Goal: Transaction & Acquisition: Purchase product/service

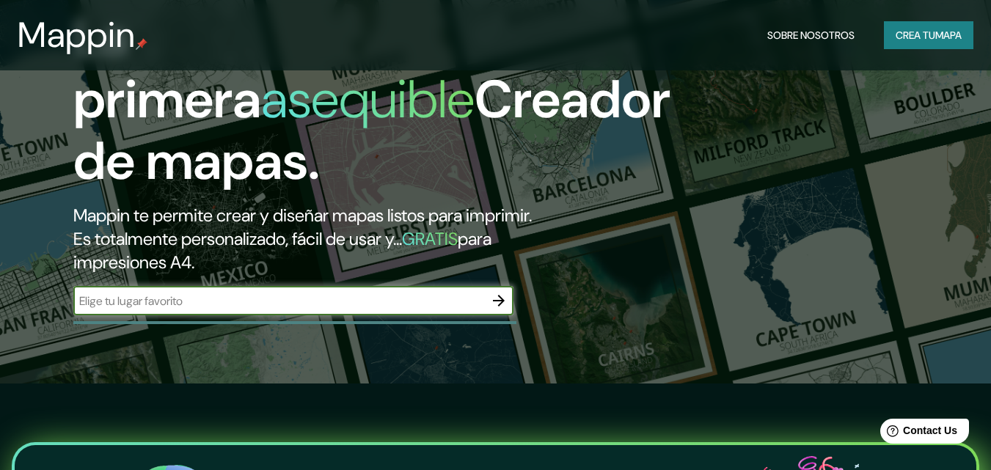
click at [405, 302] on input "text" at bounding box center [278, 301] width 411 height 17
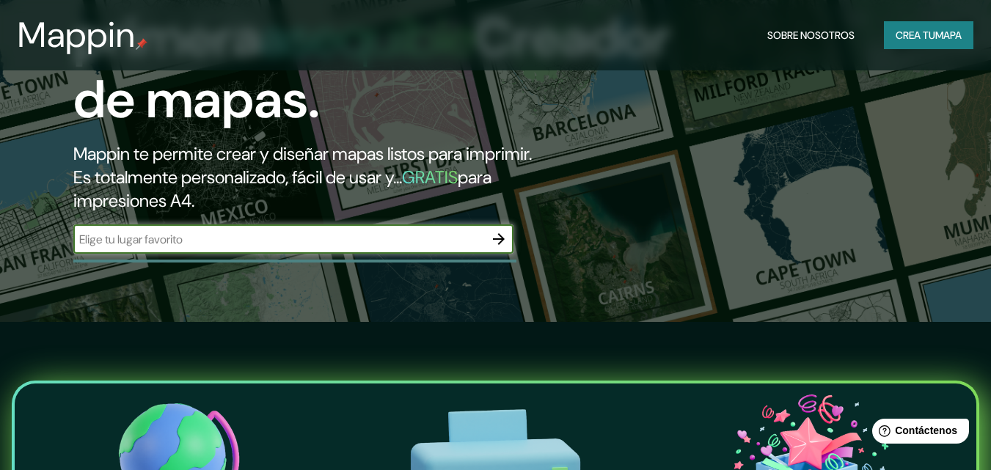
scroll to position [149, 0]
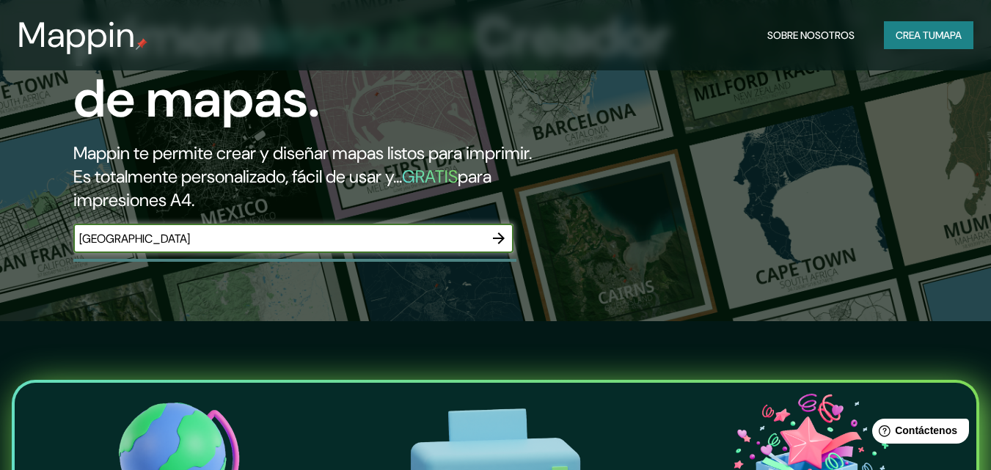
type input "[GEOGRAPHIC_DATA]"
click at [504, 234] on icon "button" at bounding box center [499, 239] width 18 height 18
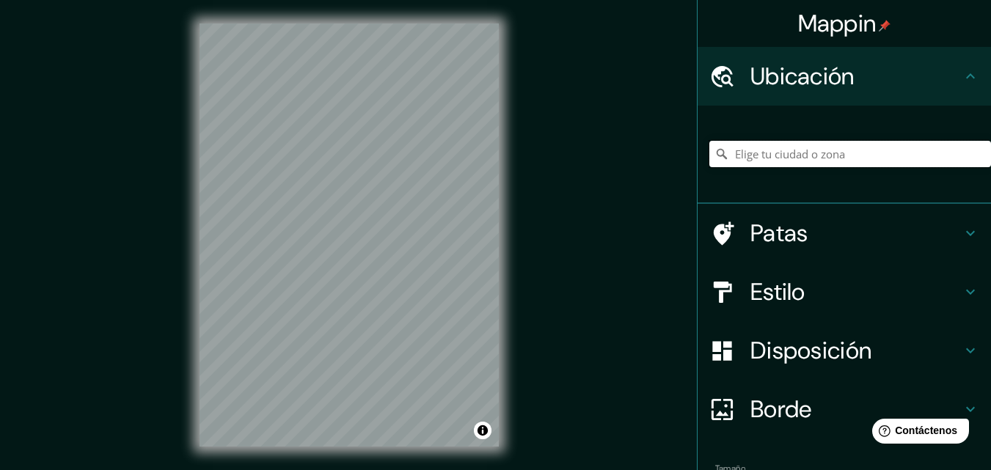
click at [848, 157] on input "Elige tu ciudad o zona" at bounding box center [851, 154] width 282 height 26
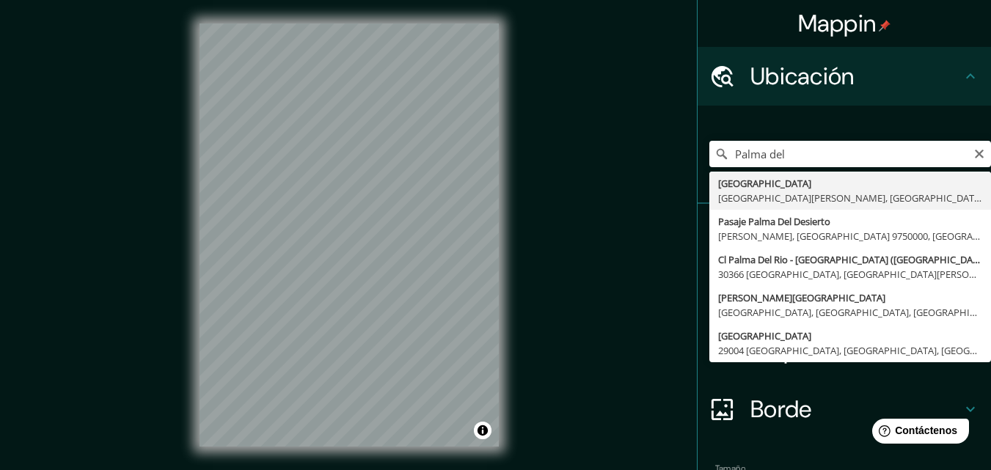
type input "[GEOGRAPHIC_DATA], [GEOGRAPHIC_DATA][PERSON_NAME], [GEOGRAPHIC_DATA]"
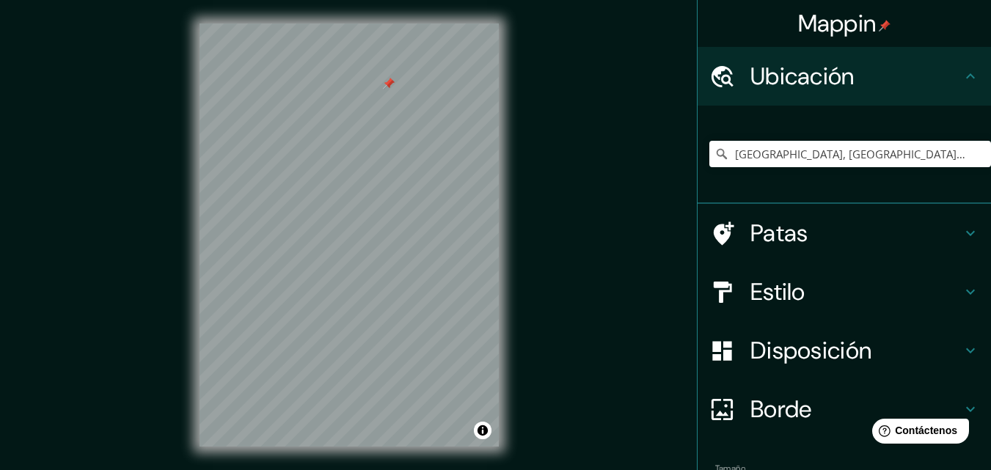
click at [387, 87] on div at bounding box center [389, 84] width 12 height 12
click at [390, 84] on div at bounding box center [389, 84] width 12 height 12
click at [440, 295] on div at bounding box center [440, 295] width 12 height 12
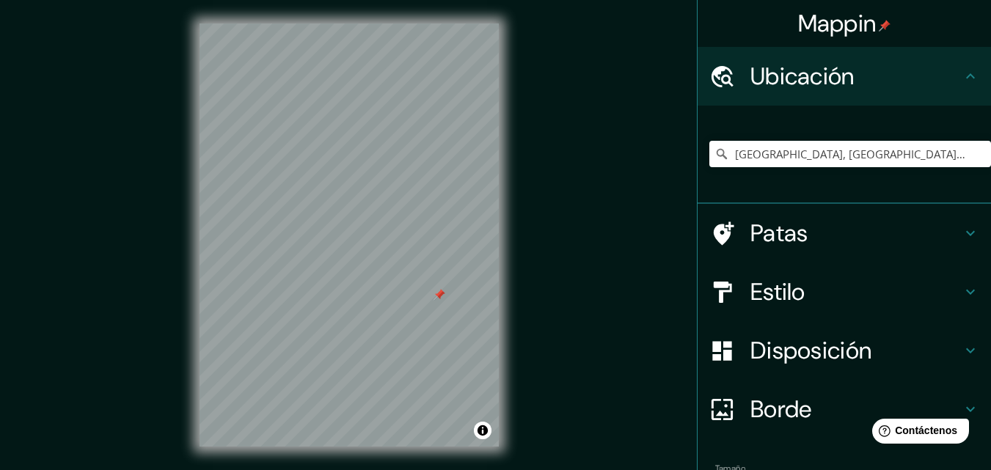
click at [440, 295] on div at bounding box center [440, 295] width 12 height 12
click at [398, 452] on div "© Mapbox © OpenStreetMap Improve this map" at bounding box center [349, 235] width 346 height 470
click at [852, 236] on h4 "Patas" at bounding box center [856, 233] width 211 height 29
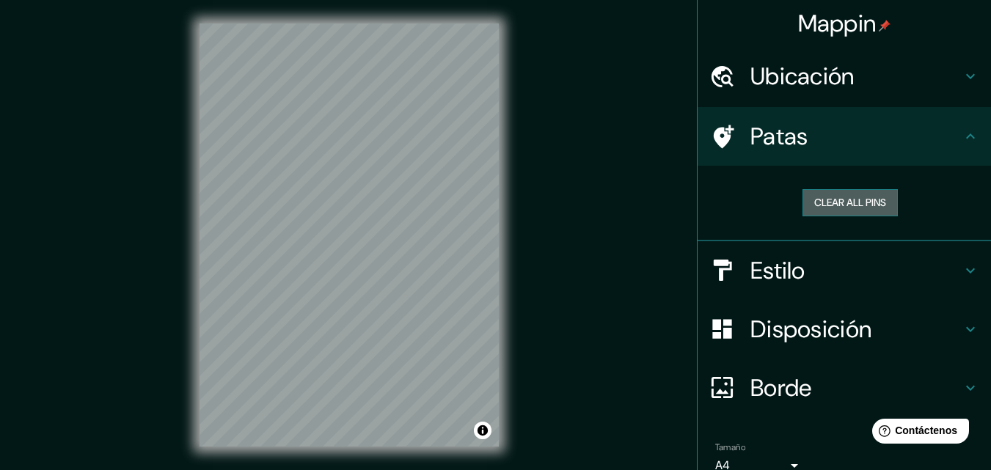
click at [852, 208] on button "Clear all pins" at bounding box center [850, 202] width 95 height 27
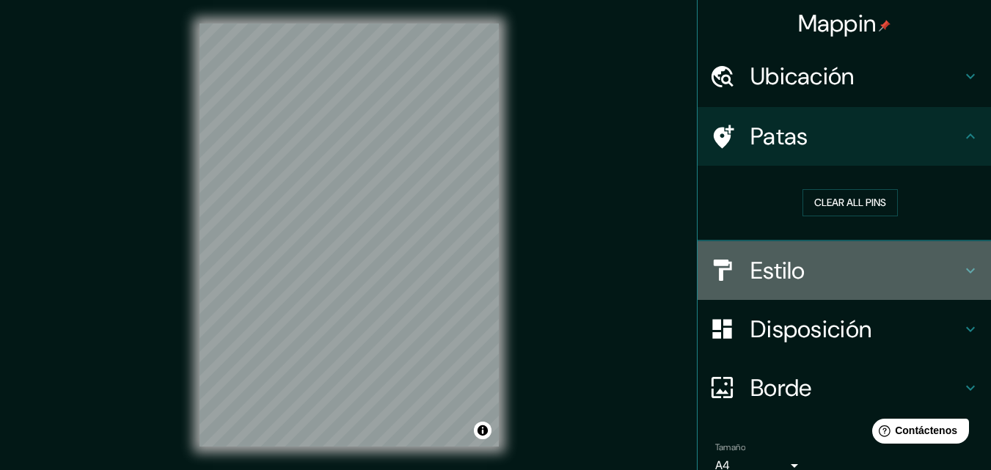
click at [826, 281] on h4 "Estilo" at bounding box center [856, 270] width 211 height 29
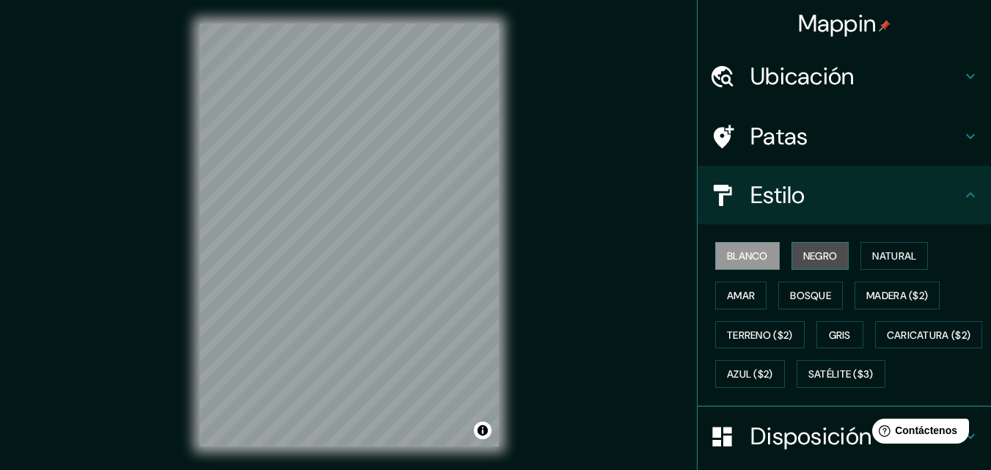
click at [823, 258] on font "Negro" at bounding box center [821, 255] width 34 height 13
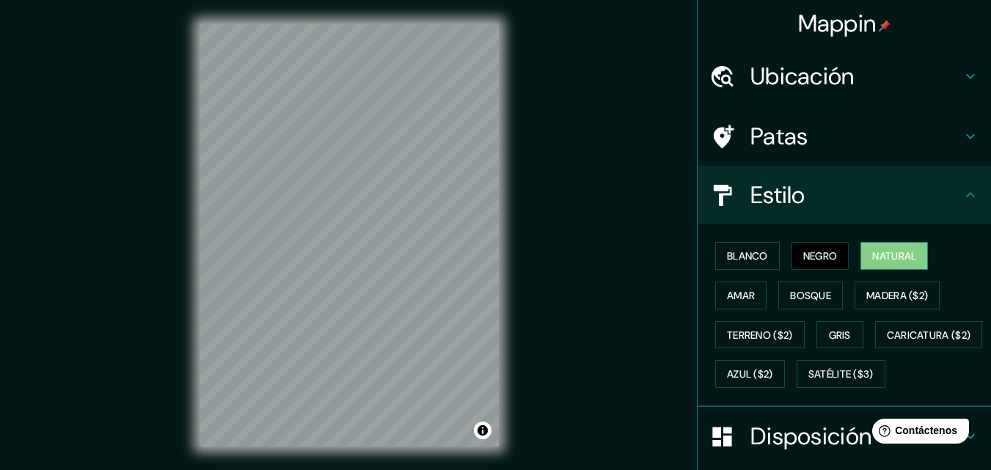
click at [900, 258] on font "Natural" at bounding box center [895, 255] width 44 height 13
click at [740, 303] on font "Amar" at bounding box center [741, 295] width 28 height 19
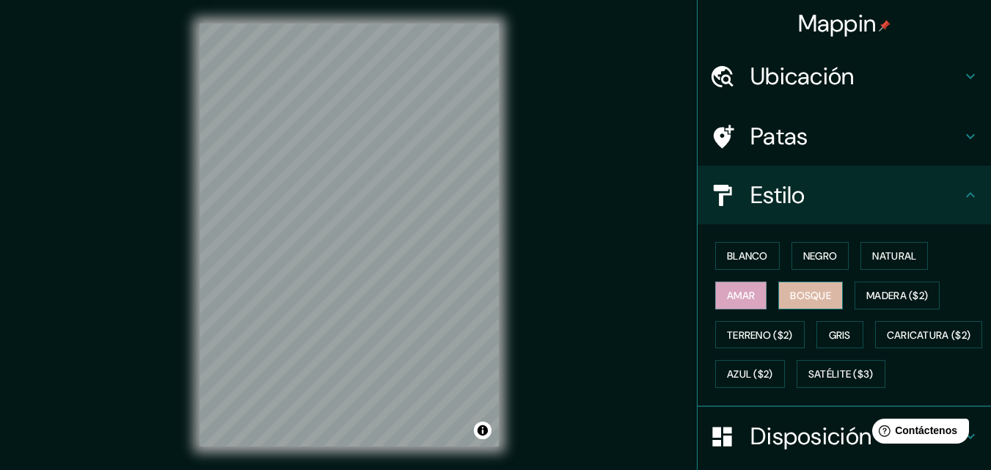
click at [796, 301] on font "Bosque" at bounding box center [810, 295] width 41 height 13
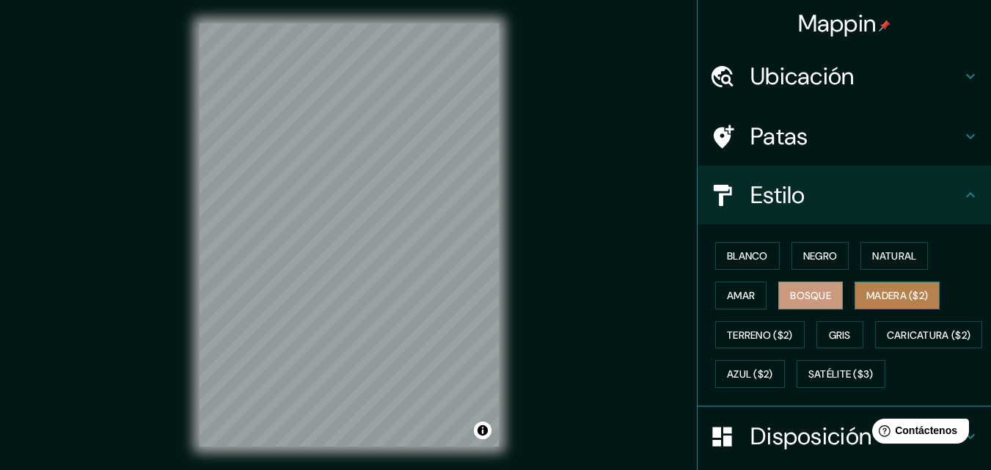
click at [899, 289] on font "Madera ($2)" at bounding box center [898, 295] width 62 height 13
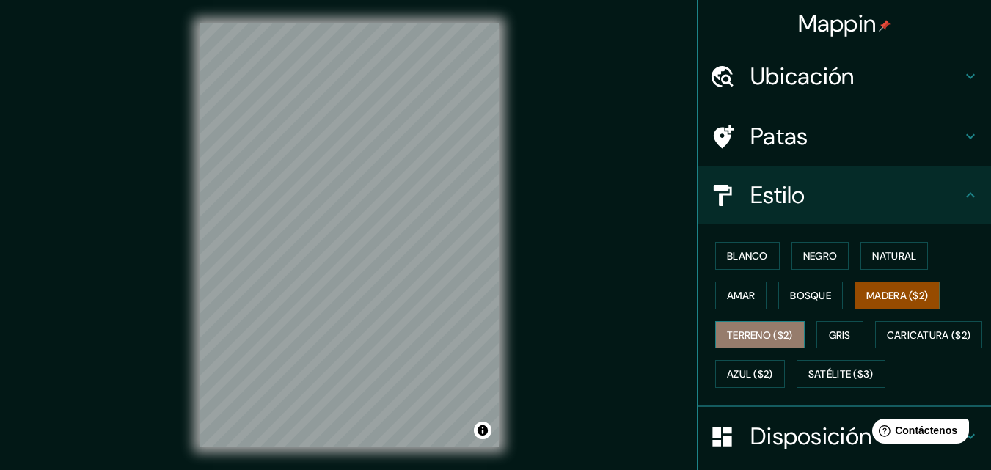
click at [754, 348] on button "Terreno ($2)" at bounding box center [760, 335] width 90 height 28
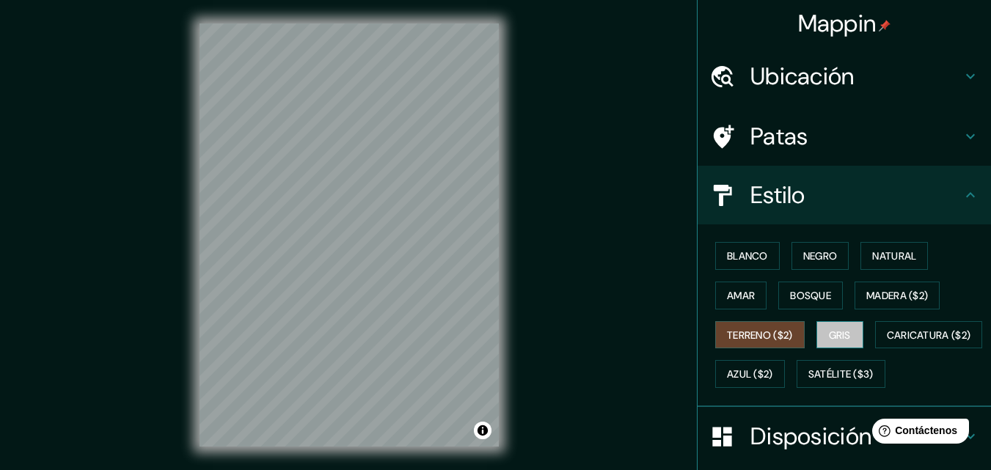
click at [851, 344] on button "Gris" at bounding box center [840, 335] width 47 height 28
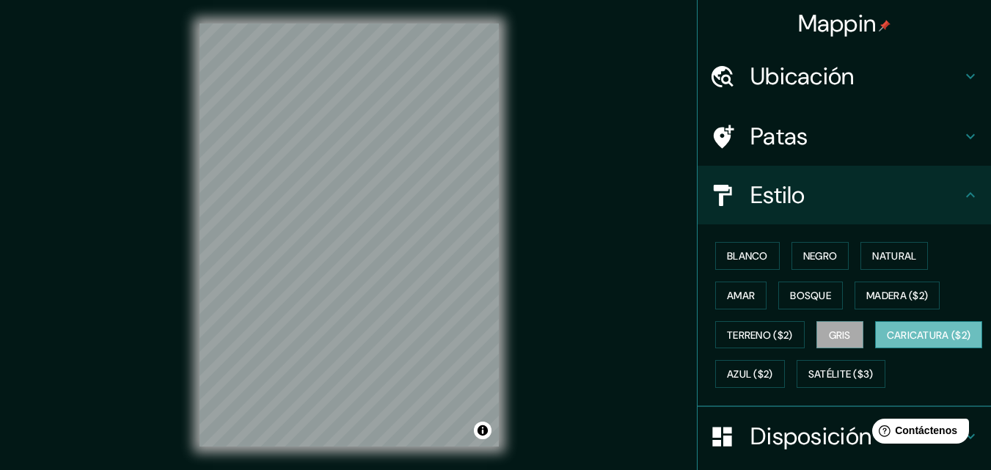
click at [887, 342] on font "Caricatura ($2)" at bounding box center [929, 335] width 84 height 13
click at [785, 371] on button "Azul ($2)" at bounding box center [750, 374] width 70 height 28
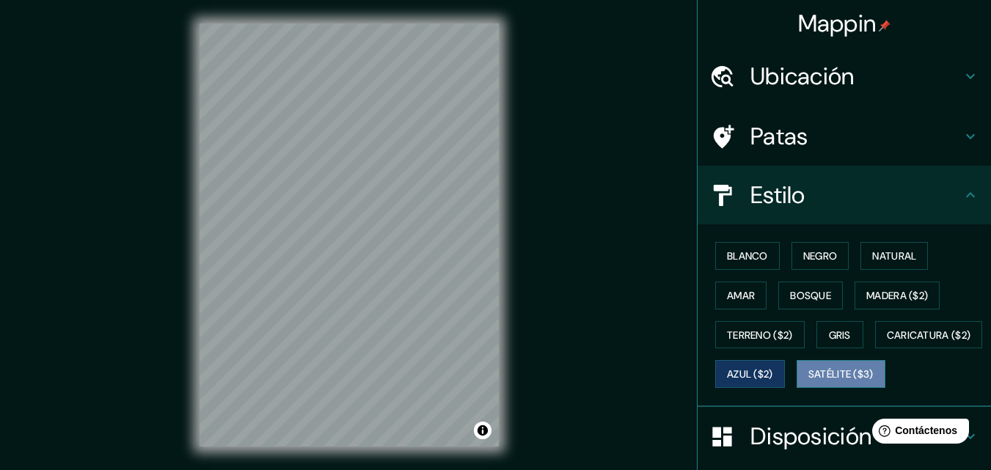
click at [809, 382] on font "Satélite ($3)" at bounding box center [841, 374] width 65 height 13
click at [773, 379] on font "Azul ($2)" at bounding box center [750, 374] width 46 height 13
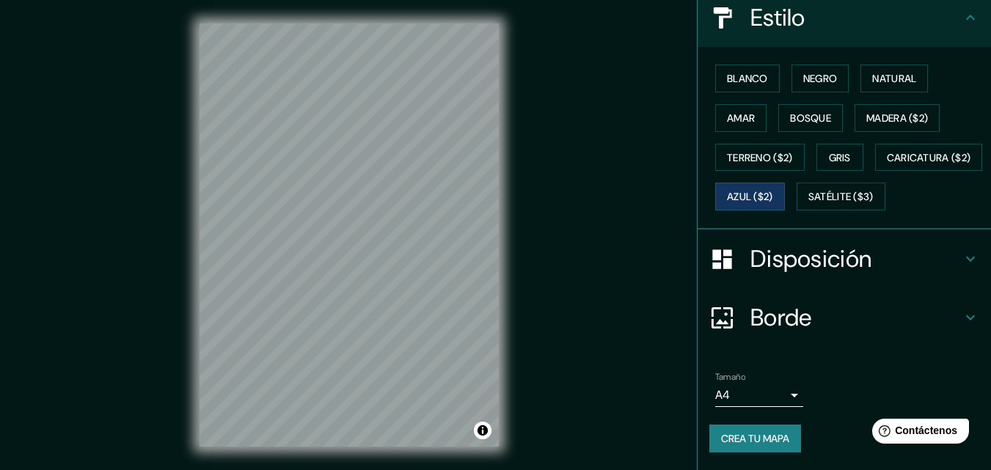
scroll to position [216, 0]
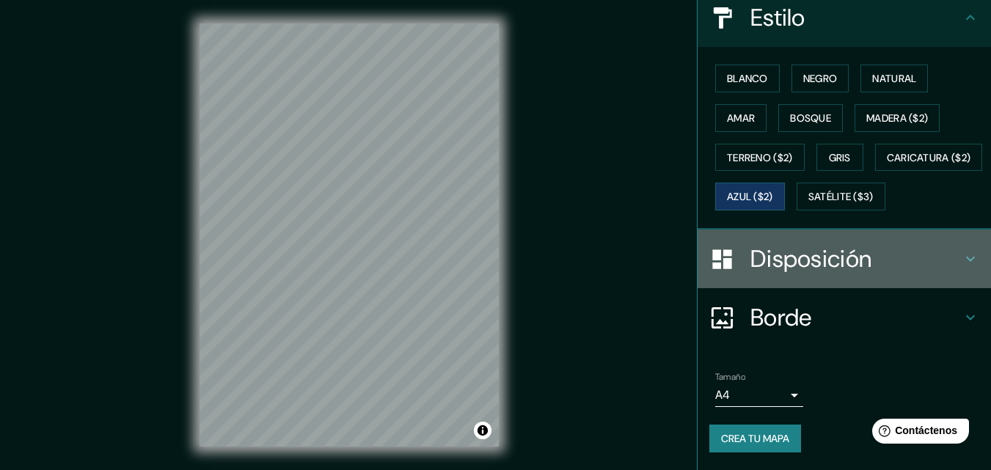
click at [892, 247] on h4 "Disposición" at bounding box center [856, 258] width 211 height 29
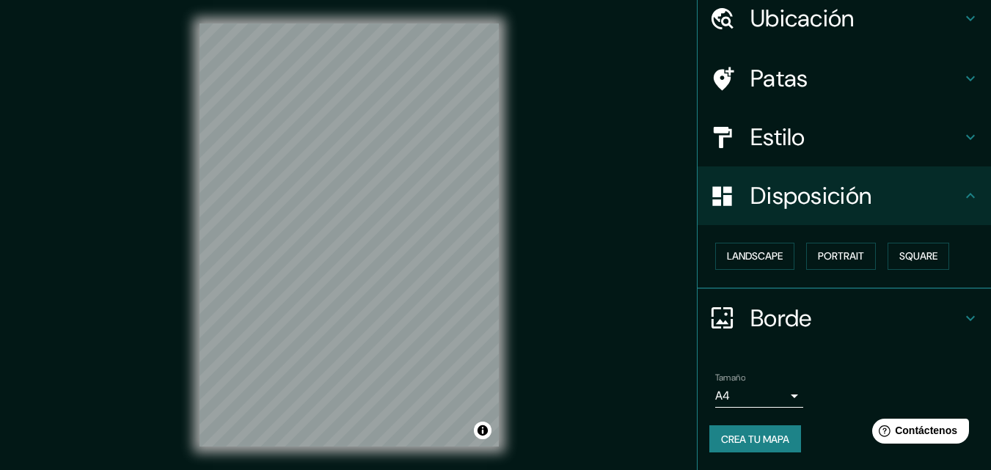
scroll to position [59, 0]
click at [748, 252] on font "Paisaje" at bounding box center [745, 255] width 37 height 13
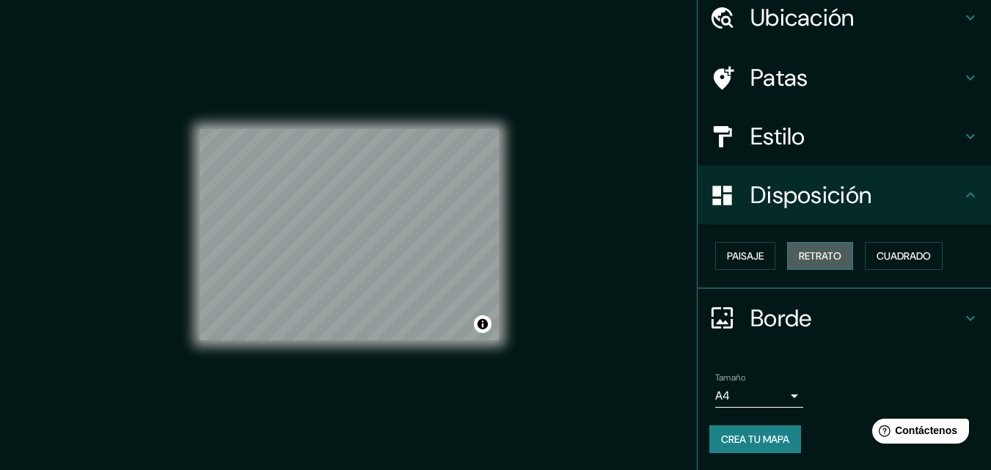
click at [809, 260] on font "Retrato" at bounding box center [820, 255] width 43 height 13
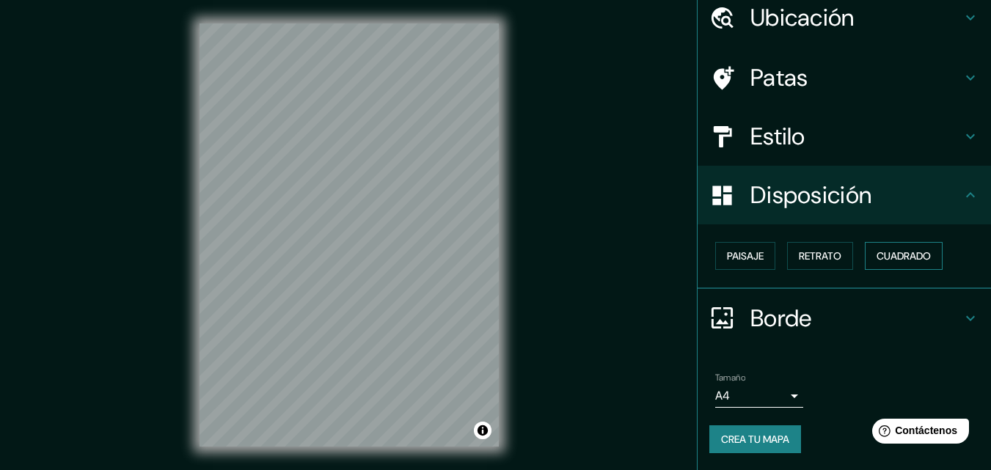
click at [913, 257] on font "Cuadrado" at bounding box center [904, 255] width 54 height 13
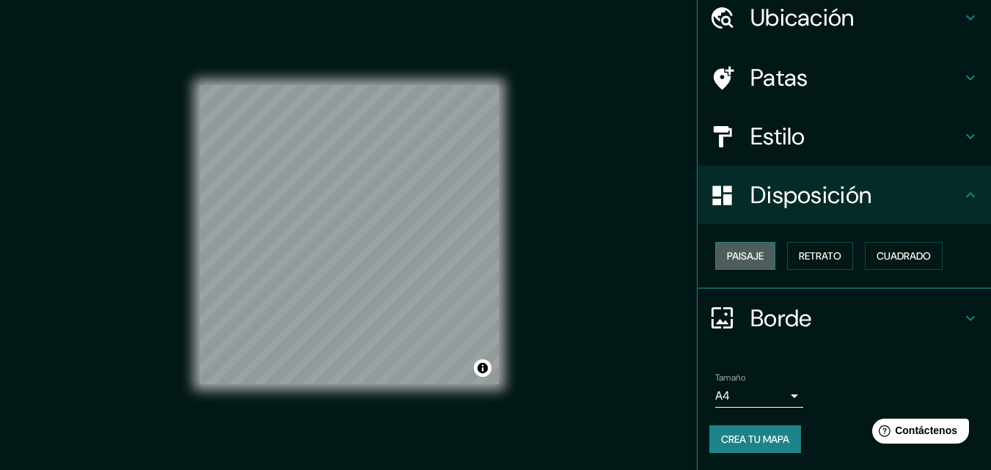
click at [760, 258] on button "Paisaje" at bounding box center [745, 256] width 60 height 28
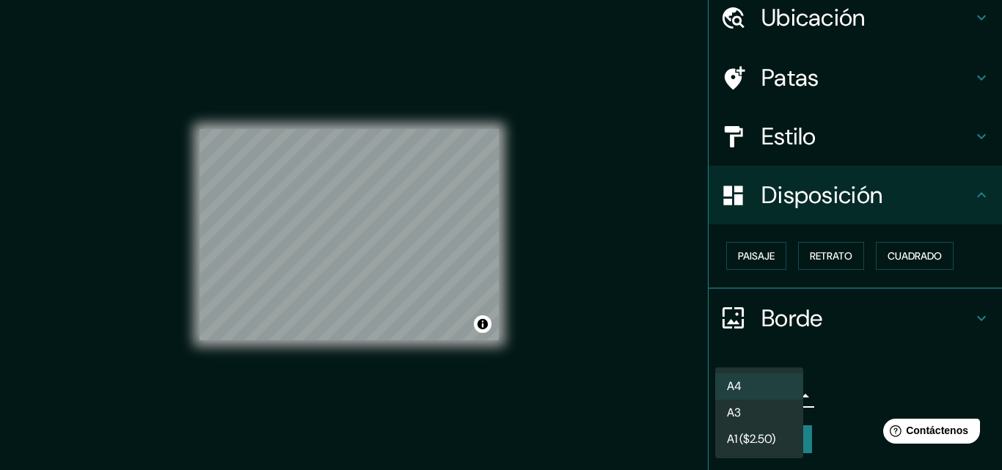
click at [784, 396] on body "Mappin Ubicación [GEOGRAPHIC_DATA], [GEOGRAPHIC_DATA][PERSON_NAME], [GEOGRAPHIC…" at bounding box center [501, 235] width 1002 height 470
click at [775, 417] on li "A3" at bounding box center [759, 414] width 88 height 27
click at [784, 397] on body "Mappin Ubicación [GEOGRAPHIC_DATA], [GEOGRAPHIC_DATA][PERSON_NAME], [GEOGRAPHIC…" at bounding box center [501, 235] width 1002 height 470
click at [789, 394] on li "A4" at bounding box center [759, 387] width 88 height 27
type input "single"
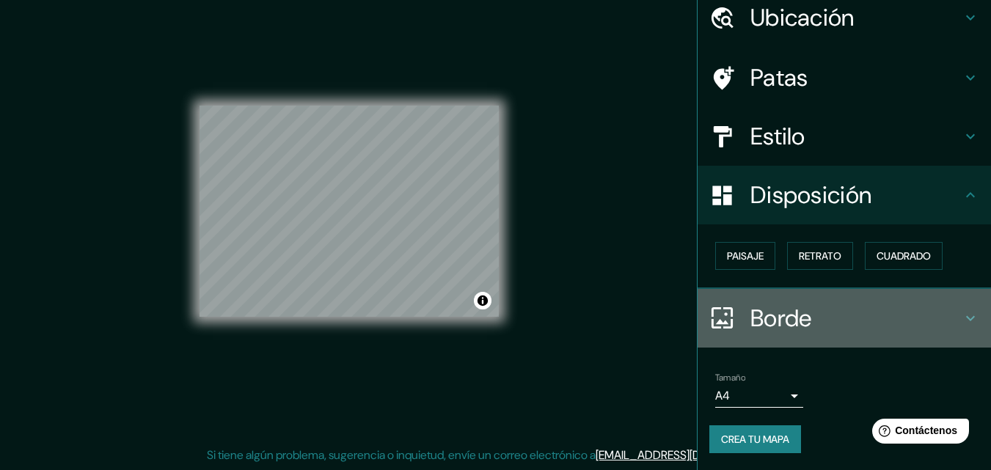
click at [970, 325] on div "Borde" at bounding box center [845, 318] width 294 height 59
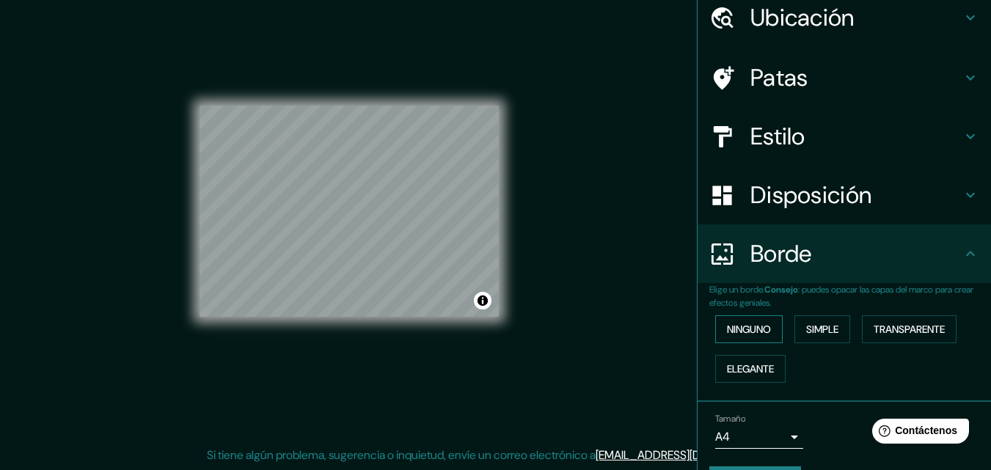
click at [740, 332] on font "Ninguno" at bounding box center [749, 329] width 44 height 13
click at [806, 329] on font "Simple" at bounding box center [822, 329] width 32 height 13
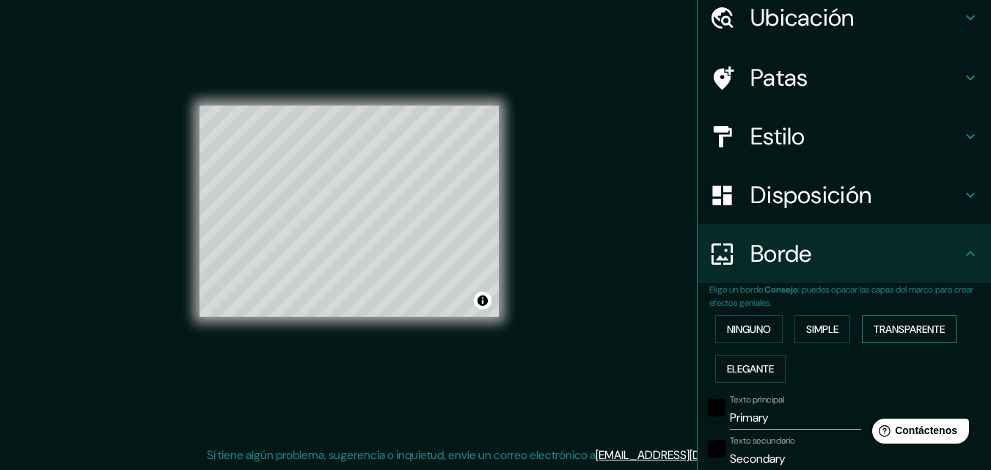
click at [882, 332] on font "Transparente" at bounding box center [909, 329] width 71 height 13
click at [735, 375] on font "Elegante" at bounding box center [750, 369] width 47 height 13
click at [752, 332] on font "Ninguno" at bounding box center [749, 329] width 44 height 13
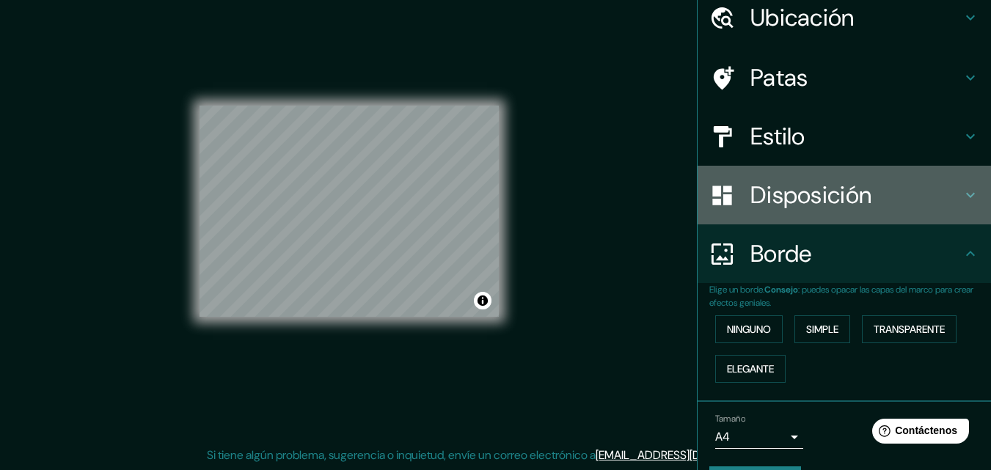
click at [926, 203] on h4 "Disposición" at bounding box center [856, 195] width 211 height 29
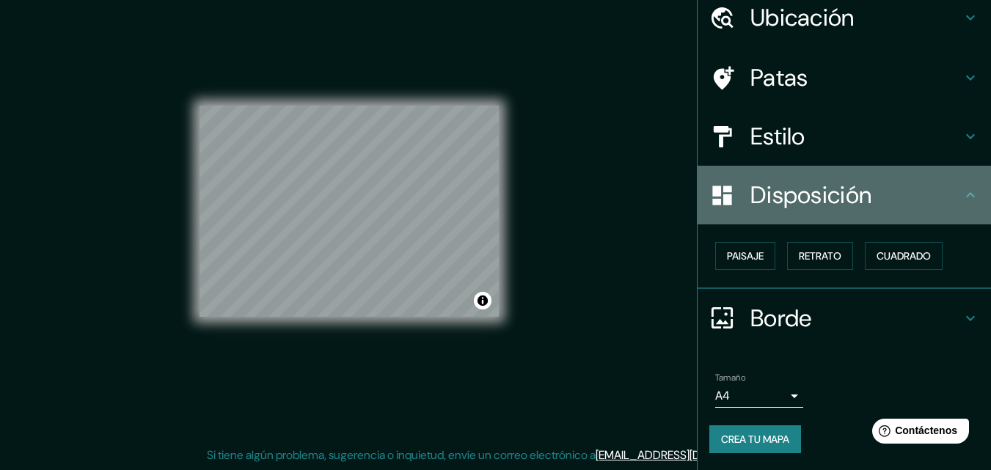
click at [962, 190] on icon at bounding box center [971, 195] width 18 height 18
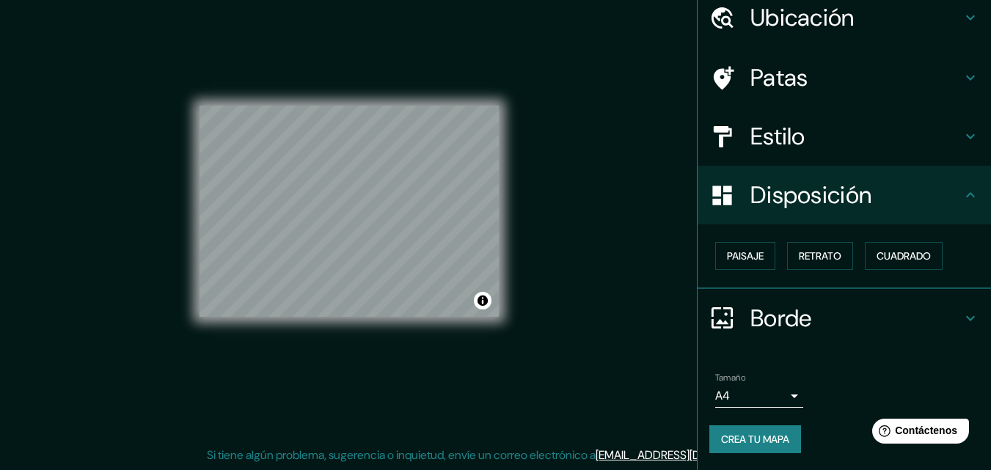
click at [962, 196] on icon at bounding box center [971, 195] width 18 height 18
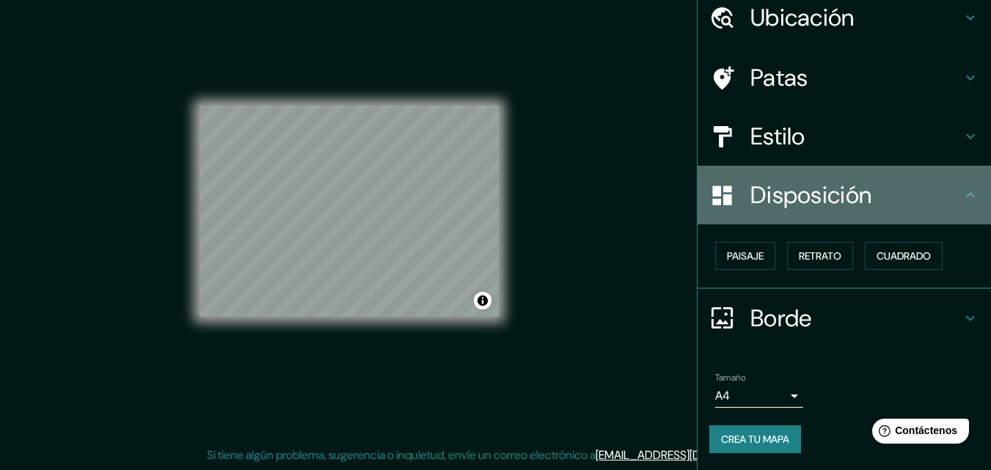
click at [962, 196] on icon at bounding box center [971, 195] width 18 height 18
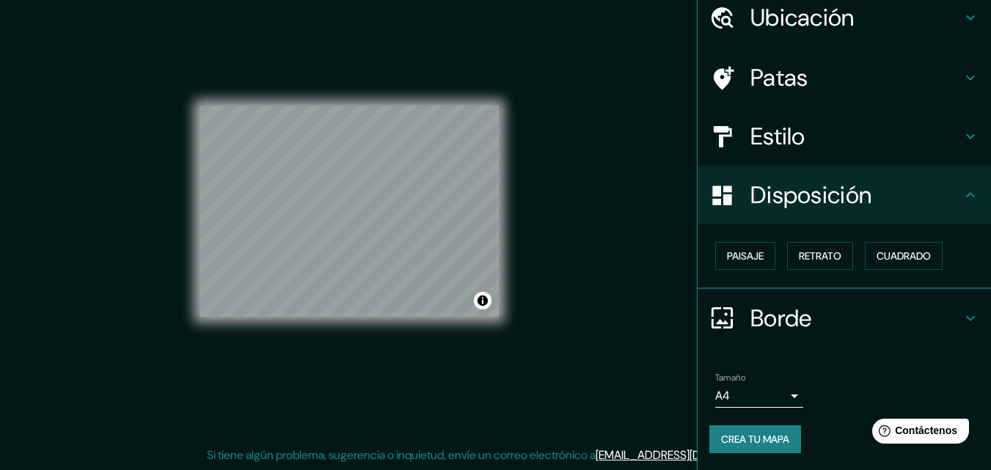
click at [962, 317] on icon at bounding box center [971, 319] width 18 height 18
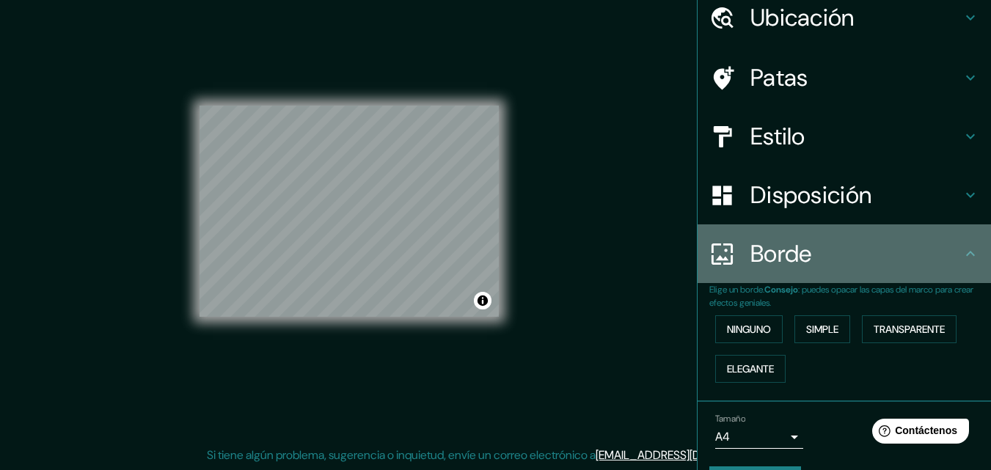
click at [965, 248] on icon at bounding box center [971, 254] width 18 height 18
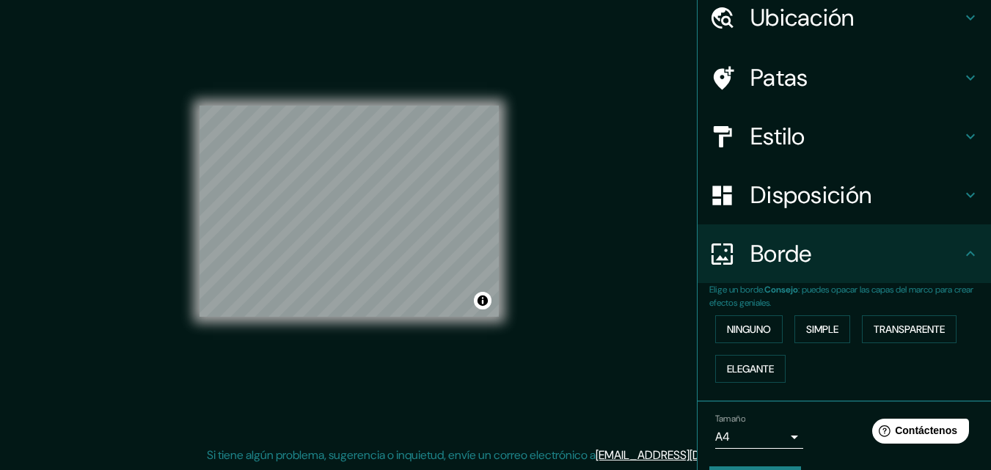
click at [963, 264] on div "Borde" at bounding box center [845, 254] width 294 height 59
click at [847, 255] on h4 "Borde" at bounding box center [856, 253] width 211 height 29
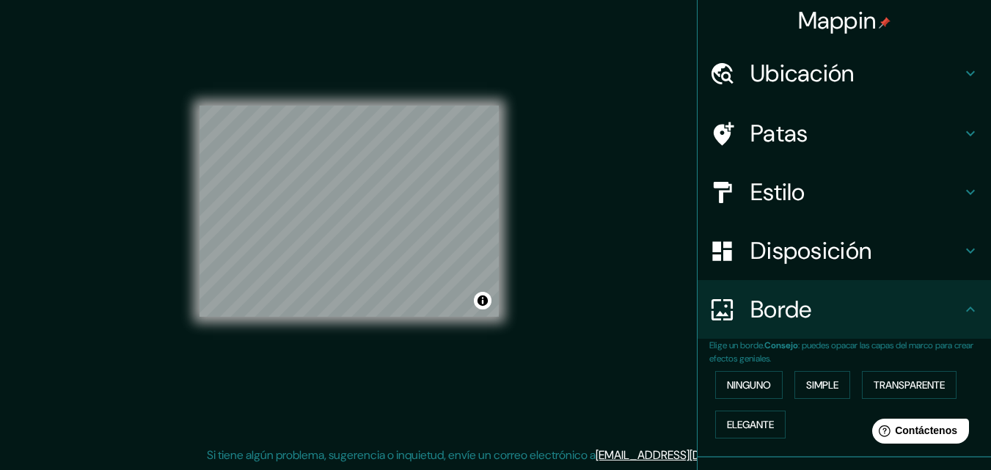
scroll to position [0, 0]
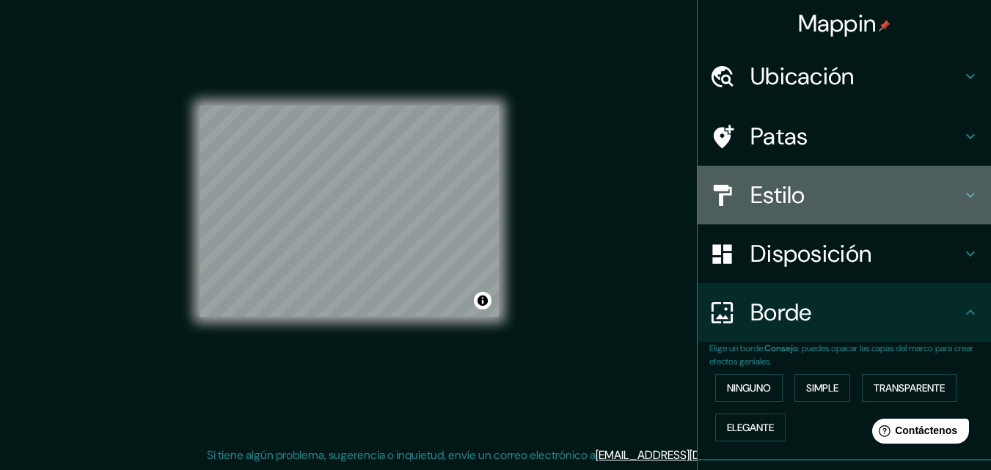
click at [962, 189] on icon at bounding box center [971, 195] width 18 height 18
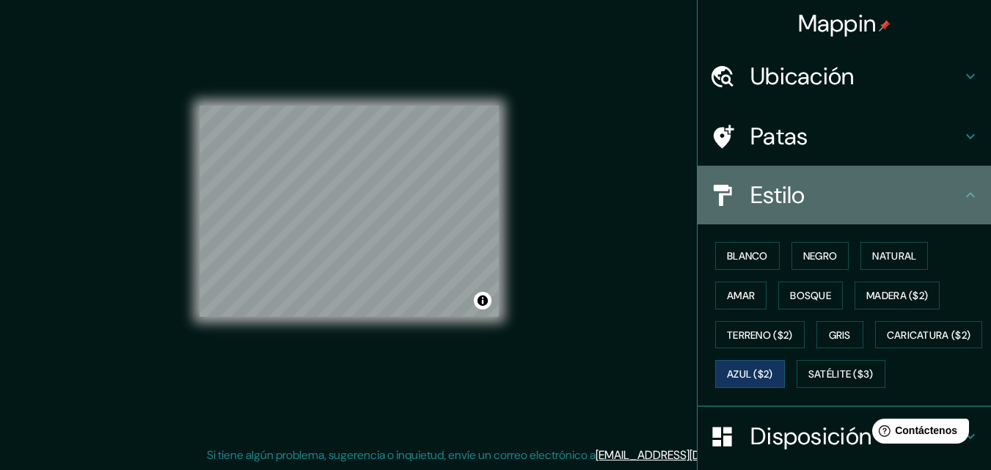
click at [962, 189] on icon at bounding box center [971, 195] width 18 height 18
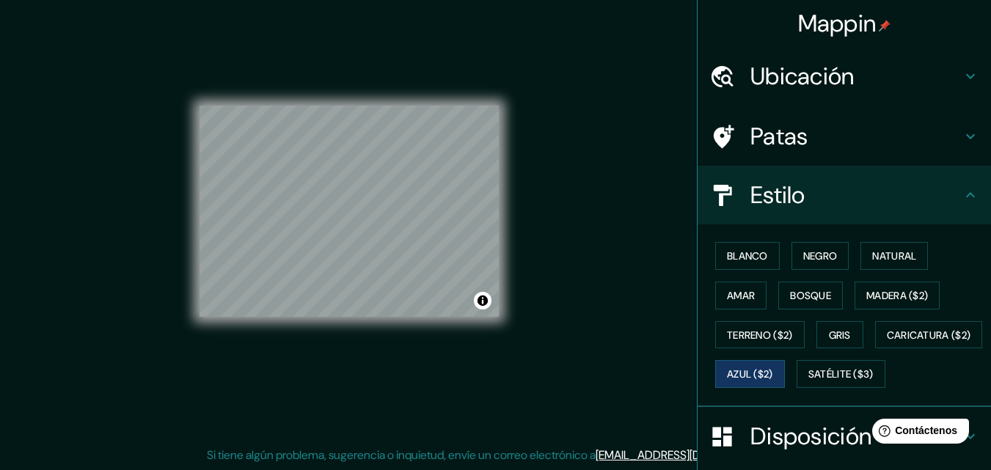
click at [964, 201] on icon at bounding box center [971, 195] width 18 height 18
click at [535, 296] on div "Mappin Ubicación [GEOGRAPHIC_DATA], [GEOGRAPHIC_DATA][PERSON_NAME], [GEOGRAPHIC…" at bounding box center [495, 224] width 991 height 494
click at [389, 383] on div "© Mapbox © OpenStreetMap Improve this map" at bounding box center [349, 211] width 299 height 423
click at [455, 406] on div "© Mapbox © OpenStreetMap Improve this map" at bounding box center [349, 211] width 299 height 423
click at [483, 308] on button "Activar o desactivar atribución" at bounding box center [483, 301] width 18 height 18
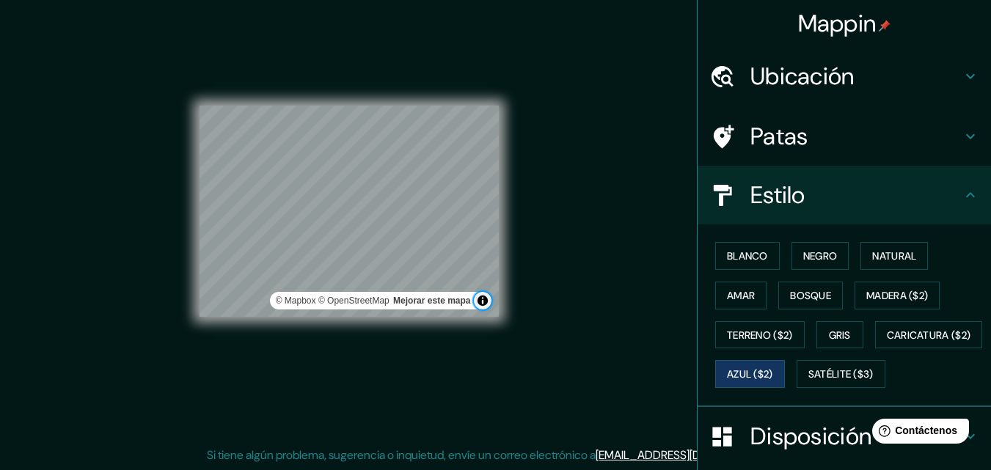
click at [485, 299] on button "Activar o desactivar atribución" at bounding box center [483, 301] width 18 height 18
click at [344, 339] on div "© Mapbox © OpenStreetMap Mejorar este mapa" at bounding box center [349, 211] width 299 height 423
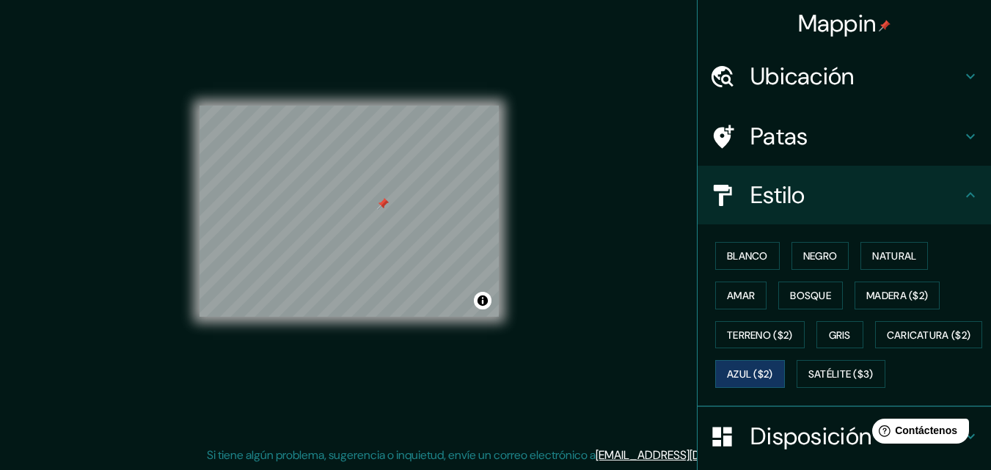
click at [385, 204] on div at bounding box center [383, 204] width 12 height 12
click at [366, 374] on div "© Mapbox © OpenStreetMap Mejorar este mapa" at bounding box center [349, 211] width 299 height 423
